Goal: Task Accomplishment & Management: Use online tool/utility

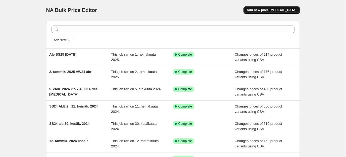
click at [281, 8] on button "Add new price [MEDICAL_DATA]" at bounding box center [271, 9] width 56 height 7
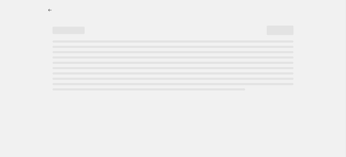
select select "percentage"
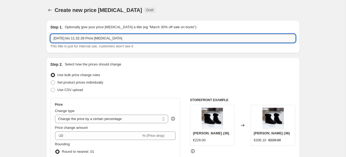
drag, startPoint x: 69, startPoint y: 37, endPoint x: 135, endPoint y: 42, distance: 66.1
click at [135, 42] on input "[DATE] klo 11.32.28 Price [MEDICAL_DATA]" at bounding box center [172, 38] width 245 height 9
drag, startPoint x: 69, startPoint y: 39, endPoint x: 33, endPoint y: 38, distance: 35.5
click at [50, 38] on input "[DATE] Ystävämyynti elokuu 25" at bounding box center [172, 38] width 245 height 9
click at [86, 39] on input "Ystävämyynti elokuu 25" at bounding box center [172, 38] width 245 height 9
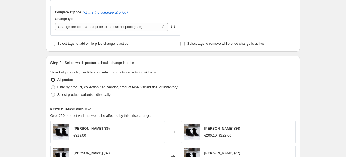
scroll to position [195, 0]
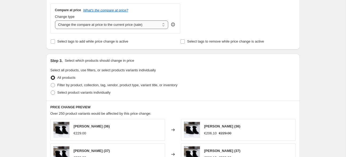
type input "Ystävämyynti elokuu -25"
click at [163, 25] on select "Change the compare at price to the current price (sale) Change the compare at p…" at bounding box center [111, 25] width 113 height 9
click at [52, 43] on input "Select tags to add while price change is active" at bounding box center [53, 41] width 4 height 4
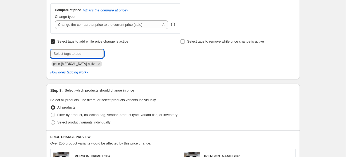
click at [86, 53] on input "text" at bounding box center [76, 54] width 53 height 9
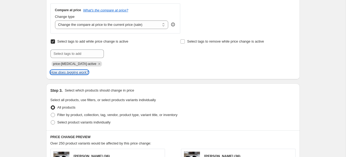
click at [70, 72] on icon "How does tagging work?" at bounding box center [69, 72] width 38 height 4
click at [54, 42] on input "Select tags to add while price change is active" at bounding box center [53, 41] width 4 height 4
checkbox input "false"
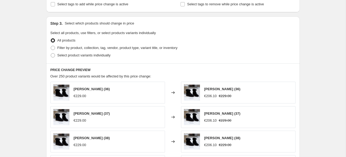
scroll to position [237, 0]
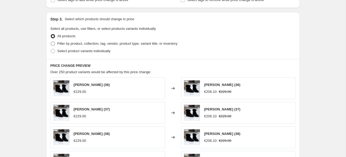
click at [53, 45] on span at bounding box center [53, 44] width 4 height 4
click at [51, 42] on input "Filter by product, collection, tag, vendor, product type, variant title, or inv…" at bounding box center [51, 42] width 0 height 0
radio input "true"
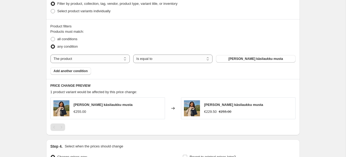
scroll to position [278, 0]
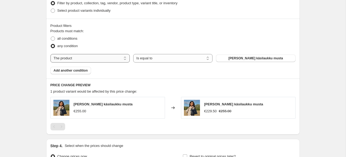
click at [50, 54] on select "The product The product's collection The product's tag The product's vendor The…" at bounding box center [89, 58] width 79 height 9
select select "collection"
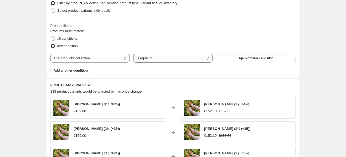
click at [133, 54] on select "Is equal to Is not equal to" at bounding box center [172, 58] width 79 height 9
select select "not_equal"
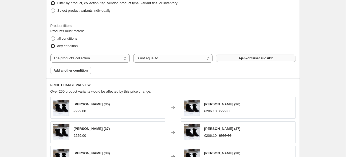
click at [250, 58] on span "Ajankohtaiset suosikit" at bounding box center [256, 58] width 34 height 4
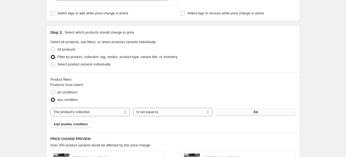
scroll to position [220, 0]
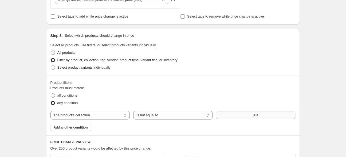
click at [53, 52] on span at bounding box center [53, 53] width 4 height 4
click at [51, 51] on input "All products" at bounding box center [51, 51] width 0 height 0
radio input "true"
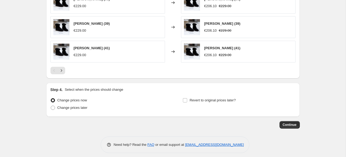
scroll to position [376, 0]
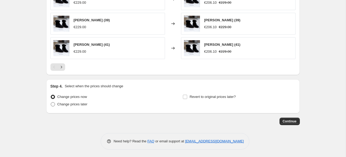
click at [53, 104] on span at bounding box center [53, 104] width 4 height 4
click at [51, 103] on input "Change prices later" at bounding box center [51, 102] width 0 height 0
radio input "true"
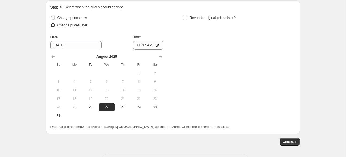
scroll to position [452, 0]
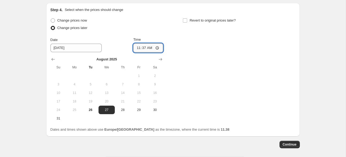
click at [152, 48] on input "11:37" at bounding box center [148, 48] width 30 height 9
type input "07:00"
click at [189, 49] on div "Change prices now Change prices later Date [DATE] Time 07:00 [DATE] Su Mo Tu We…" at bounding box center [172, 70] width 245 height 106
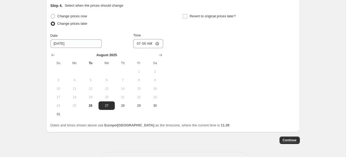
scroll to position [475, 0]
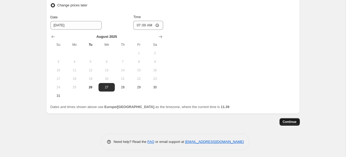
click at [290, 121] on span "Continue" at bounding box center [290, 122] width 14 height 4
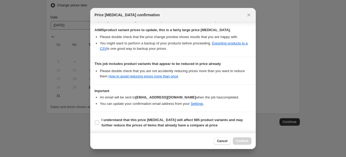
scroll to position [91, 0]
click at [99, 123] on input "I understand that this price [MEDICAL_DATA] will affect 985 product variants an…" at bounding box center [97, 122] width 4 height 4
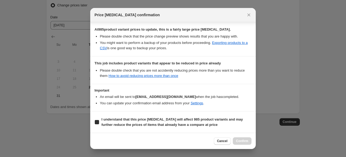
checkbox input "true"
click at [246, 144] on button "Confirm" at bounding box center [242, 141] width 19 height 7
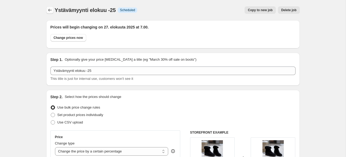
click at [49, 10] on icon "Price change jobs" at bounding box center [49, 10] width 3 height 3
